Goal: Task Accomplishment & Management: Manage account settings

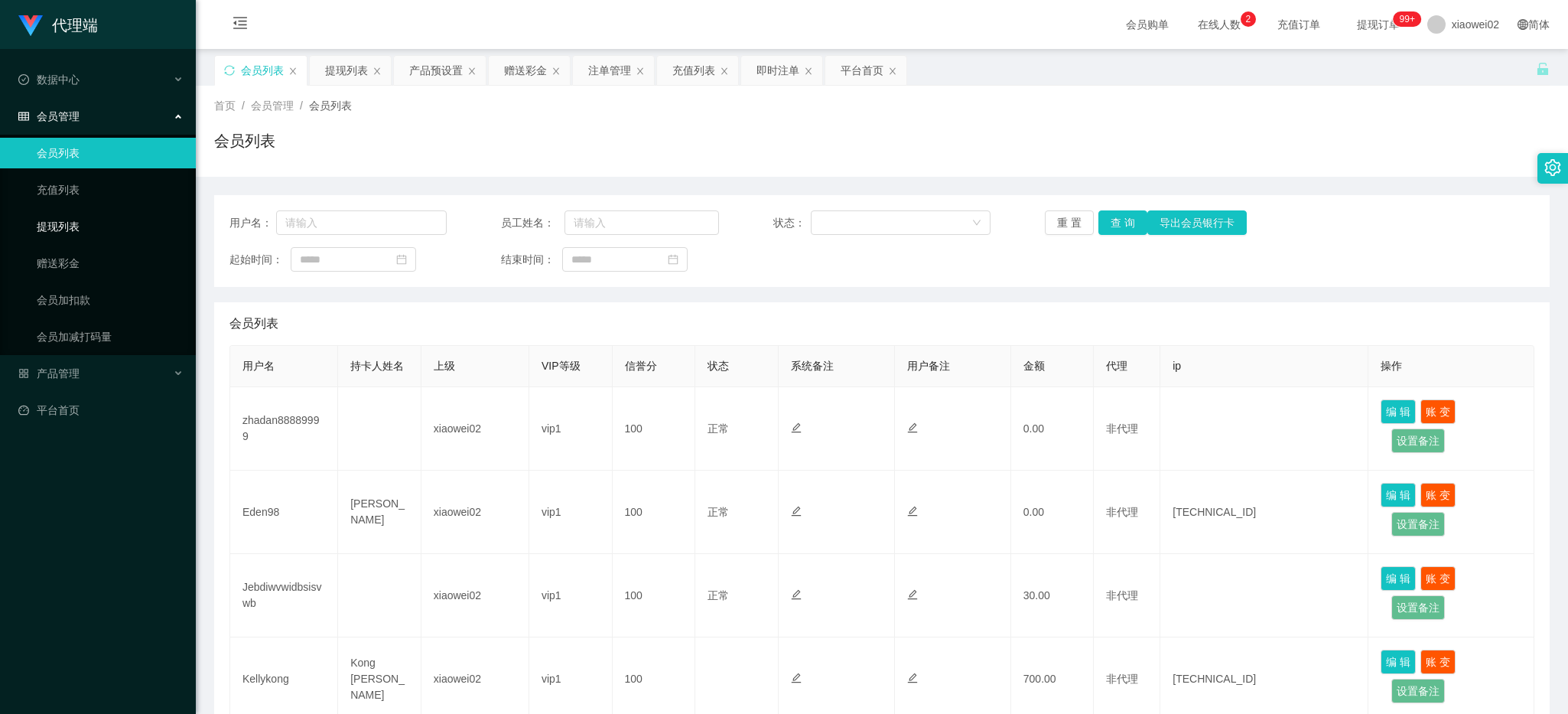
click at [108, 220] on link "提现列表" at bounding box center [110, 226] width 147 height 30
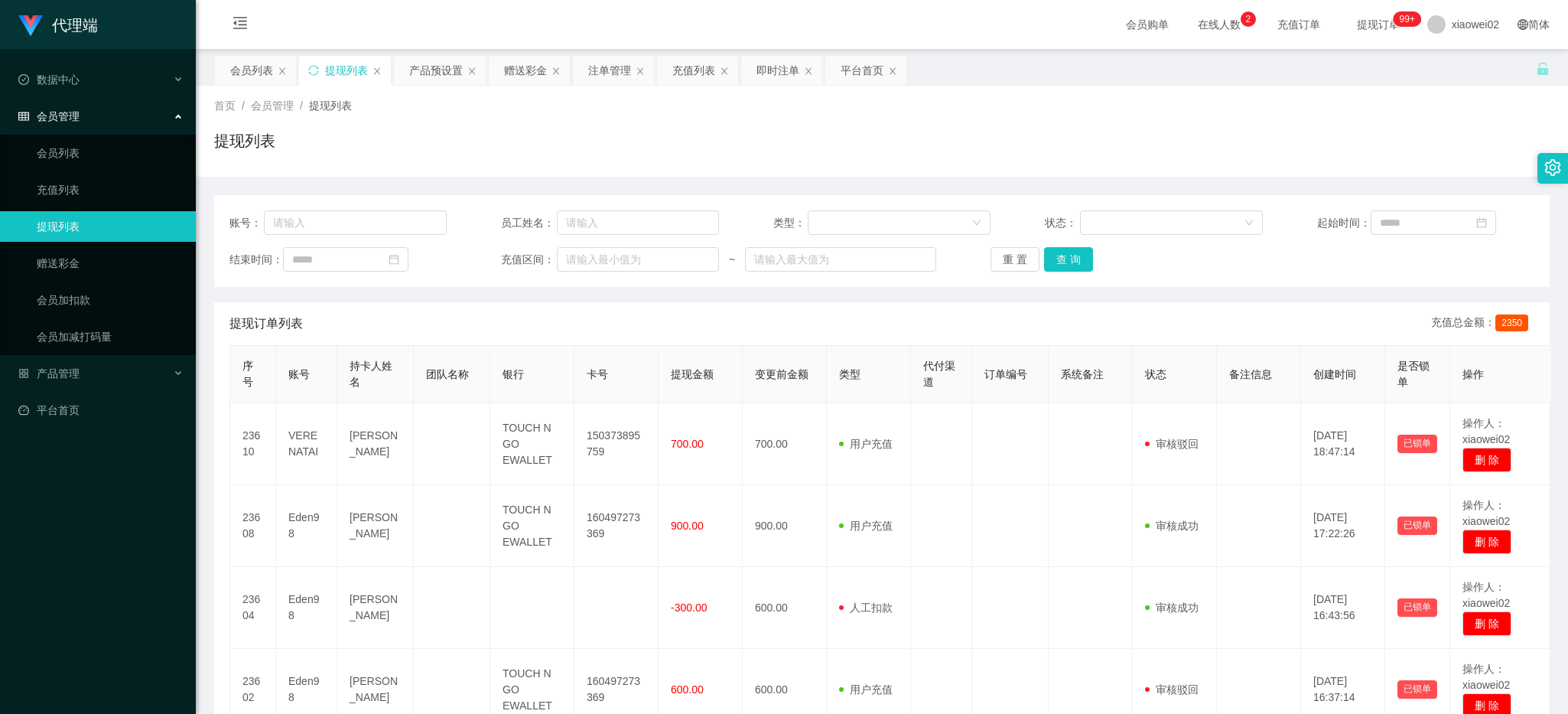
click at [400, 144] on div "提现列表" at bounding box center [882, 146] width 1336 height 35
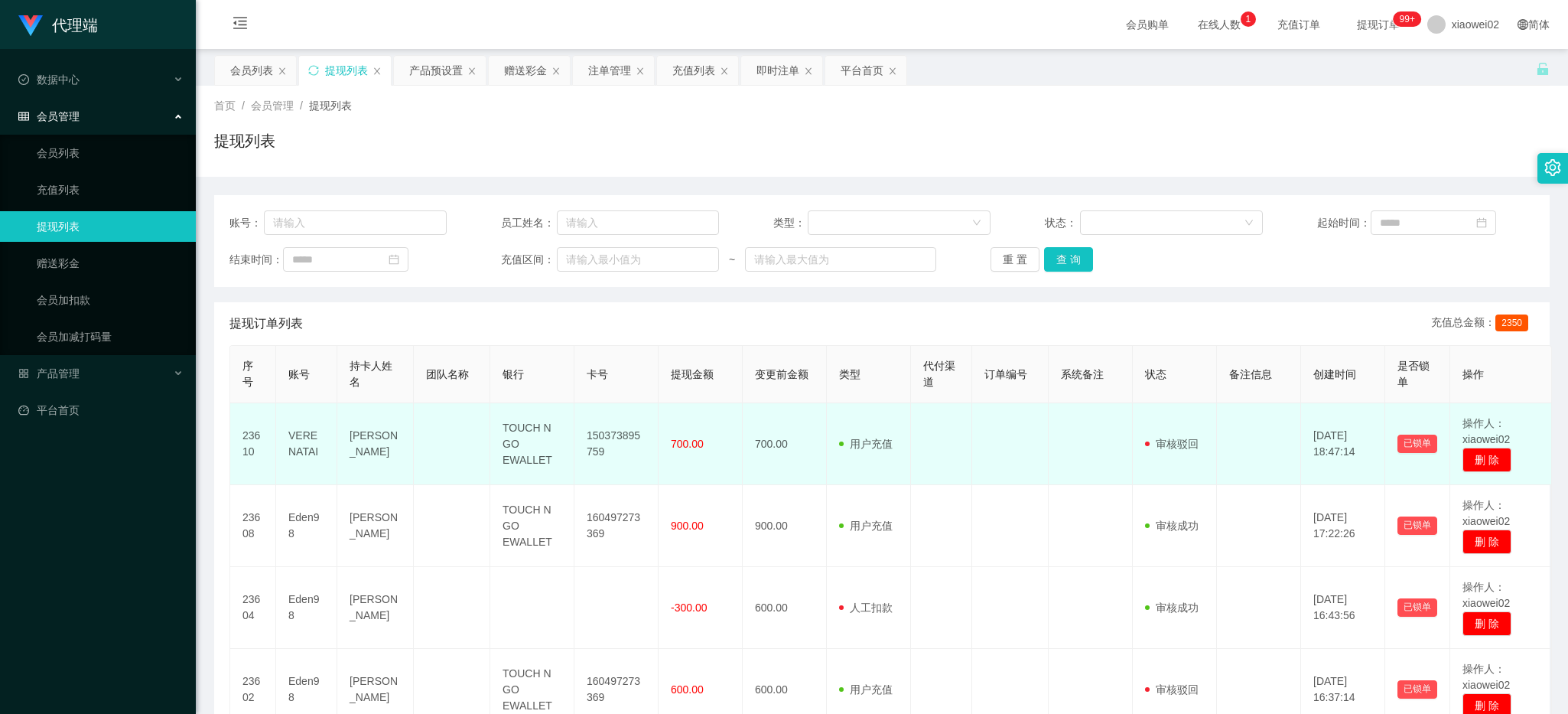
click at [1340, 445] on td "2025-09-22 18:47:14" at bounding box center [1344, 443] width 84 height 82
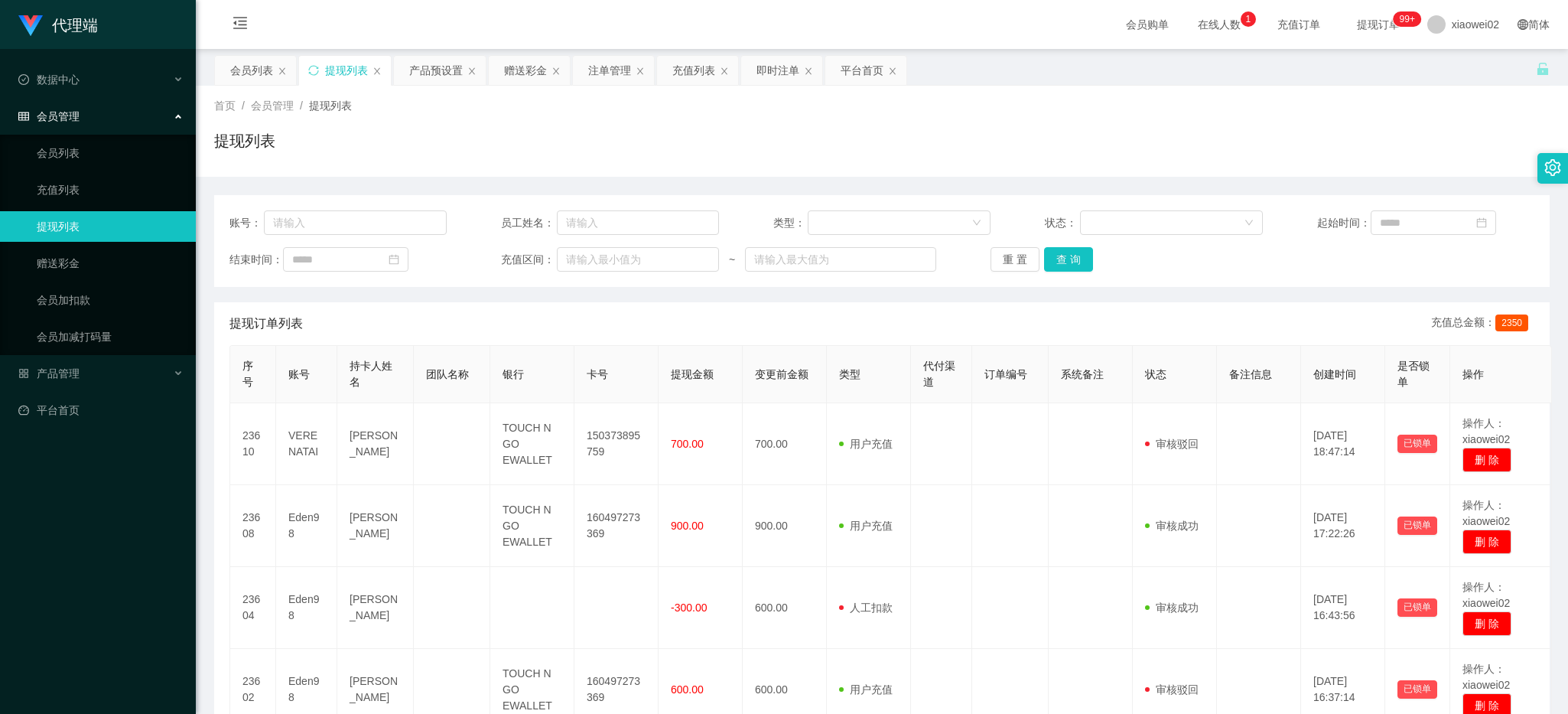
click at [1382, 161] on div "提现列表" at bounding box center [882, 146] width 1336 height 35
drag, startPoint x: 112, startPoint y: 380, endPoint x: 119, endPoint y: 365, distance: 16.6
click at [112, 377] on div "产品管理" at bounding box center [98, 373] width 196 height 30
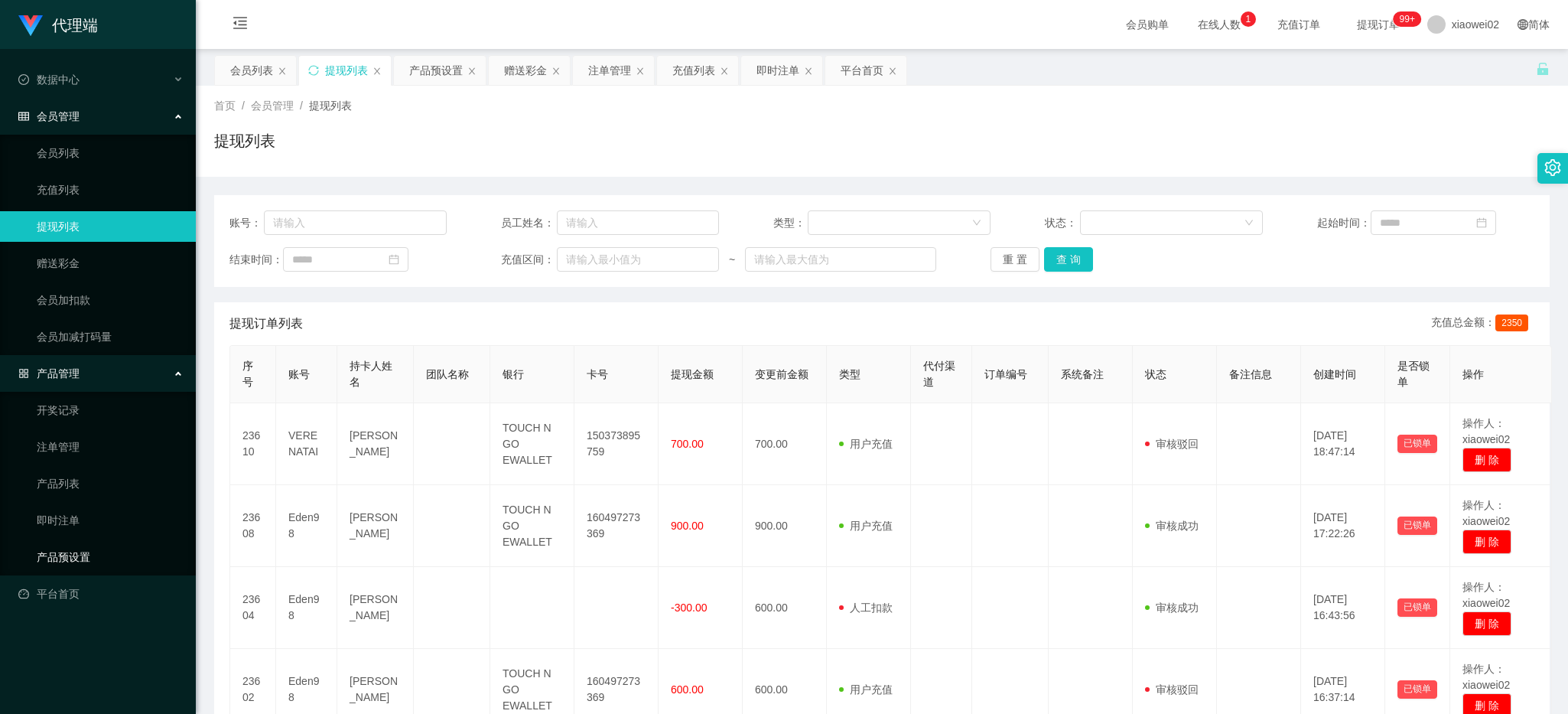
click at [76, 547] on link "产品预设置" at bounding box center [110, 556] width 147 height 30
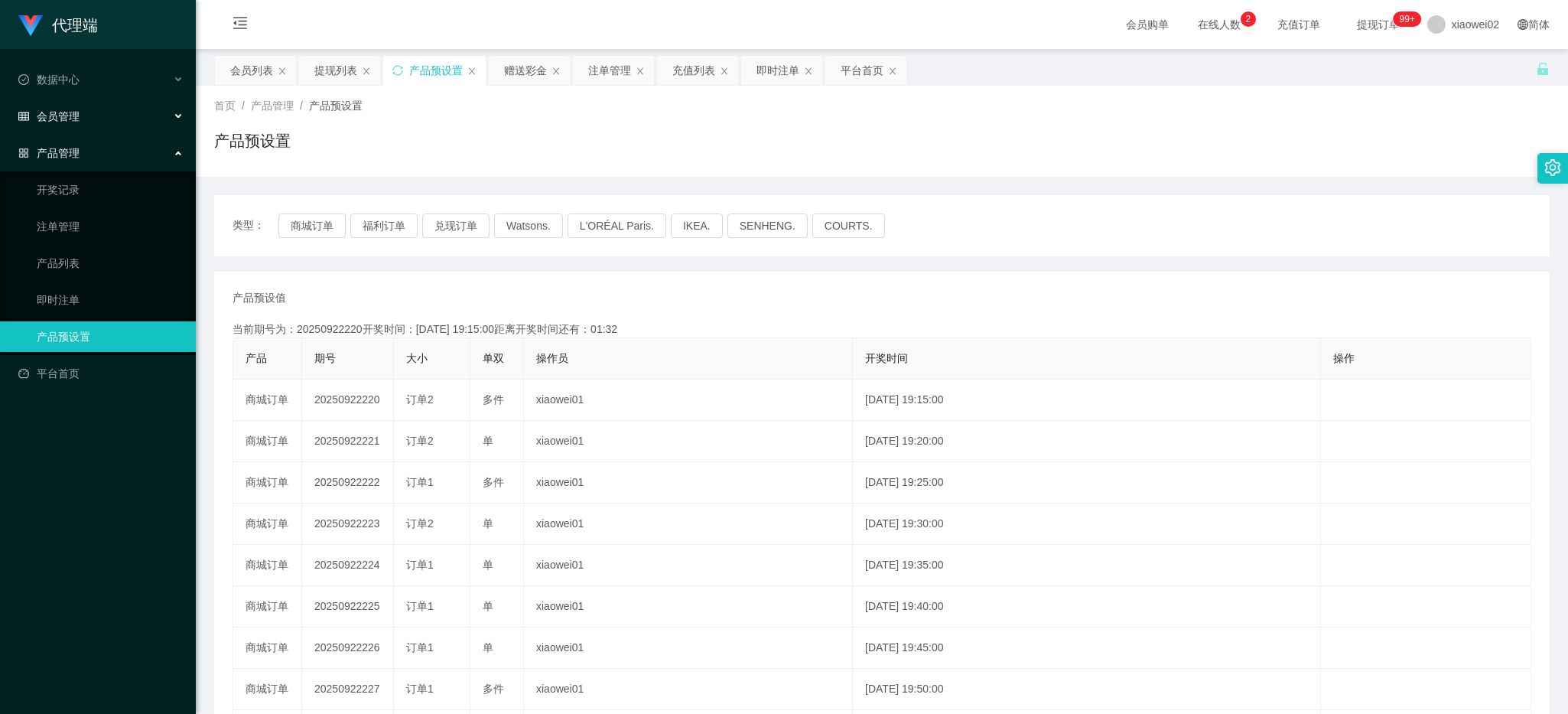
click at [106, 120] on div "会员管理" at bounding box center [98, 116] width 196 height 30
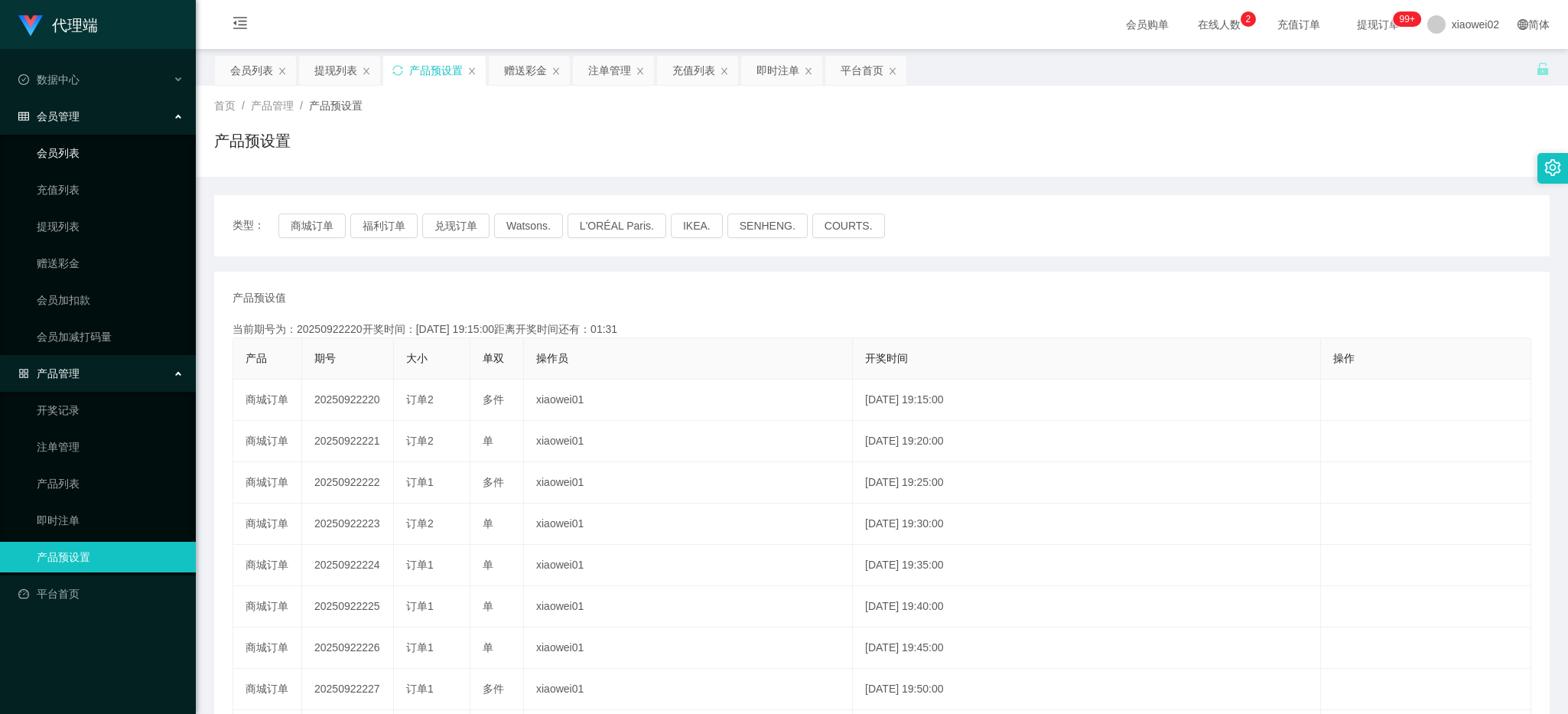
click at [105, 150] on link "会员列表" at bounding box center [110, 153] width 147 height 30
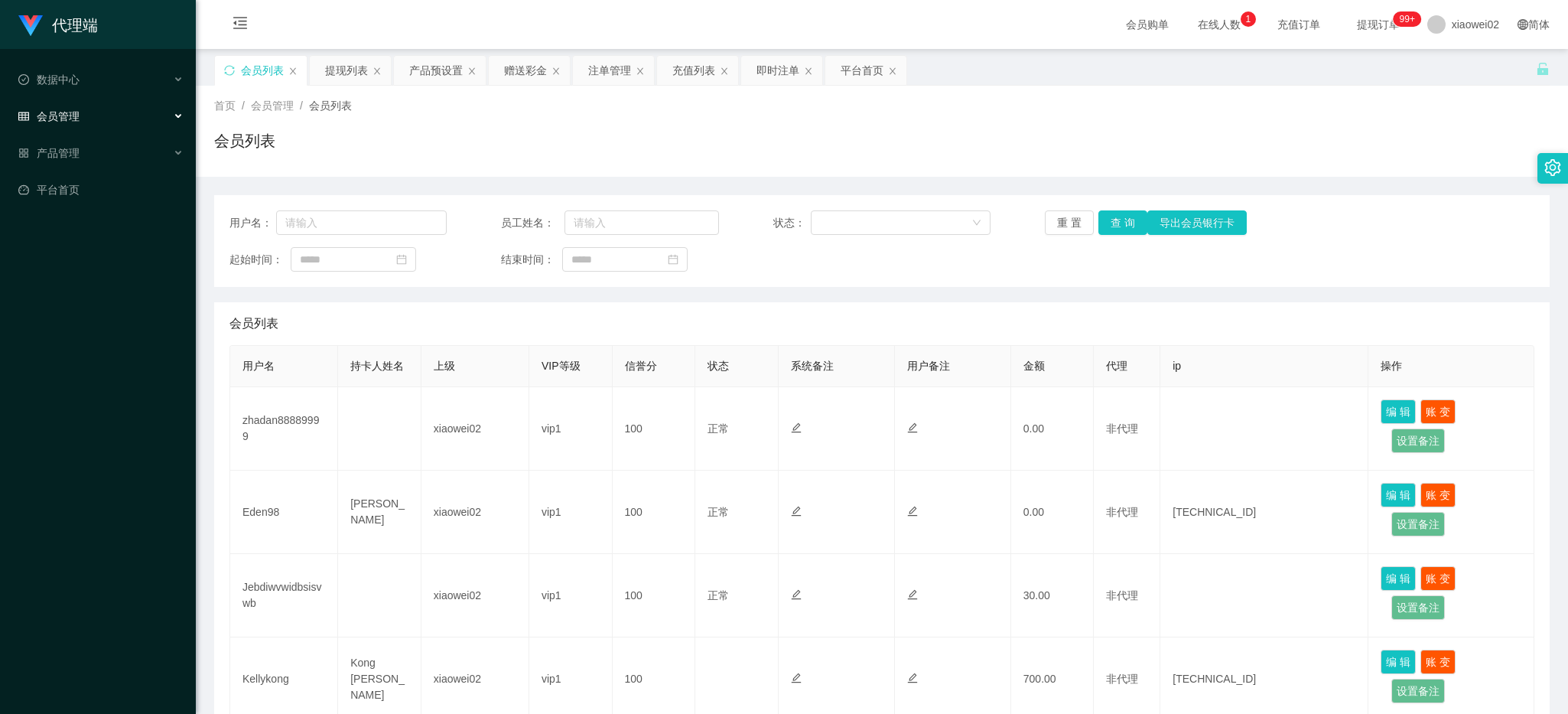
drag, startPoint x: 83, startPoint y: 123, endPoint x: 81, endPoint y: 139, distance: 16.1
click at [83, 123] on div "会员管理" at bounding box center [98, 116] width 196 height 30
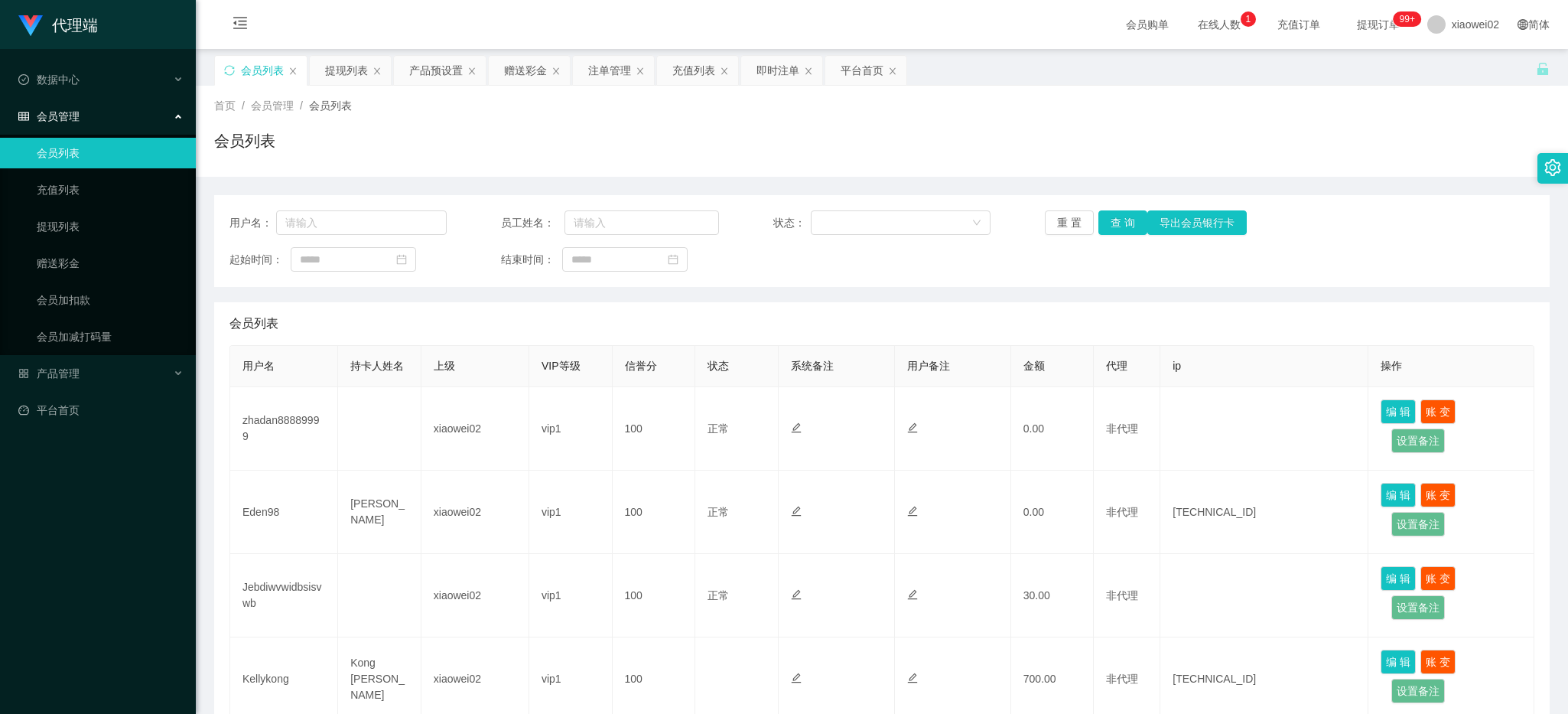
click at [77, 154] on link "会员列表" at bounding box center [110, 153] width 147 height 30
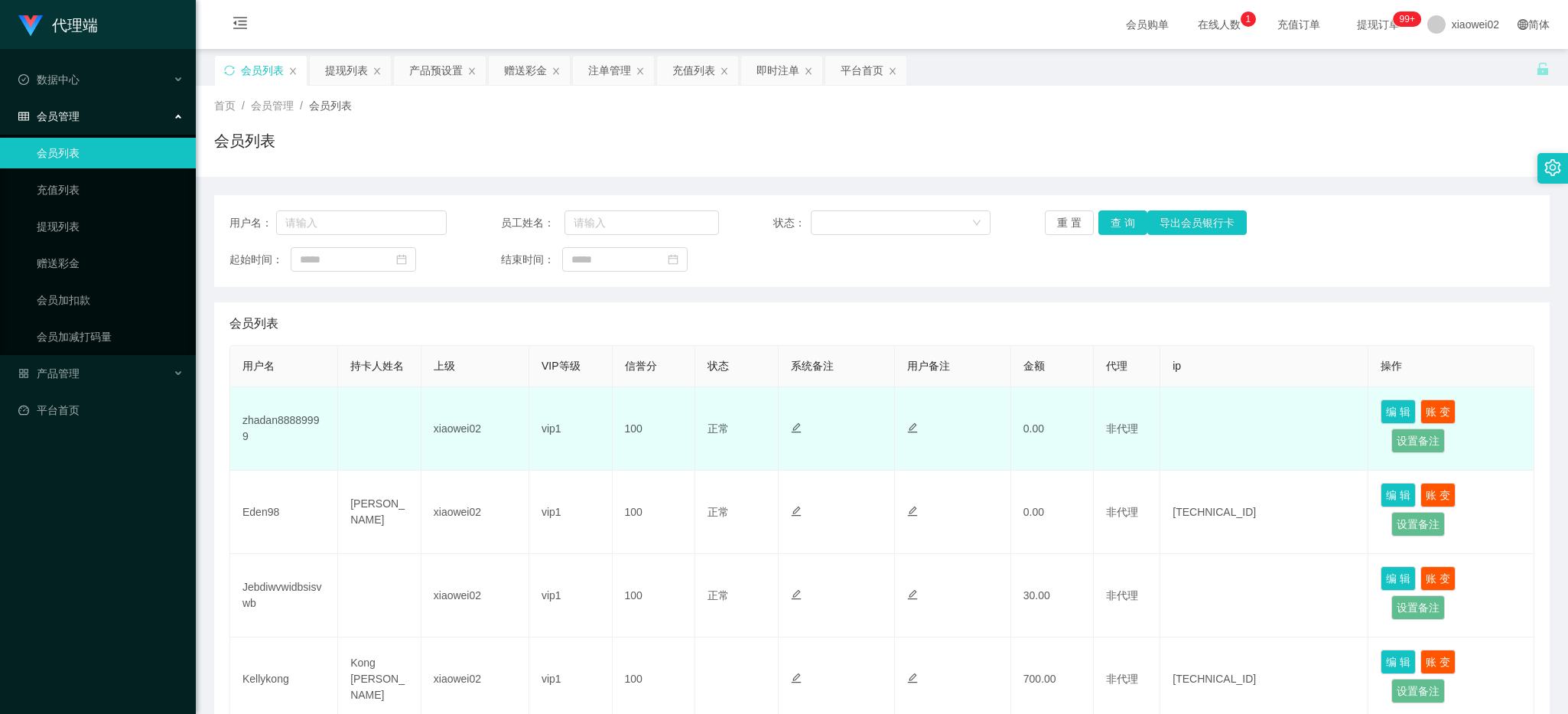
click at [285, 443] on td "zhadan88889999" at bounding box center [284, 428] width 108 height 84
click at [285, 435] on td "zhadan88889999" at bounding box center [284, 428] width 108 height 84
